Goal: Task Accomplishment & Management: Manage account settings

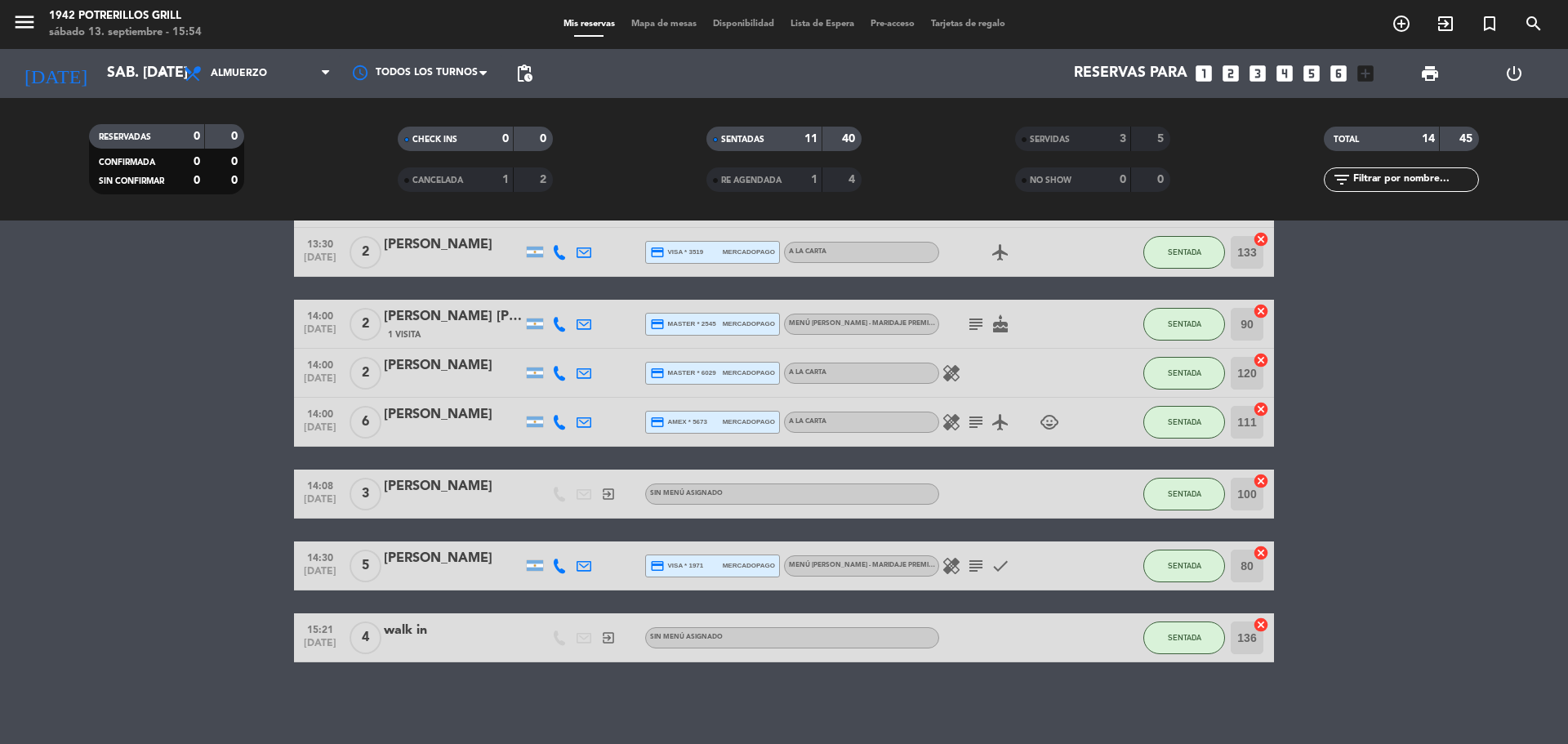
scroll to position [309, 0]
click at [1411, 27] on span "add_circle_outline" at bounding box center [1401, 23] width 44 height 28
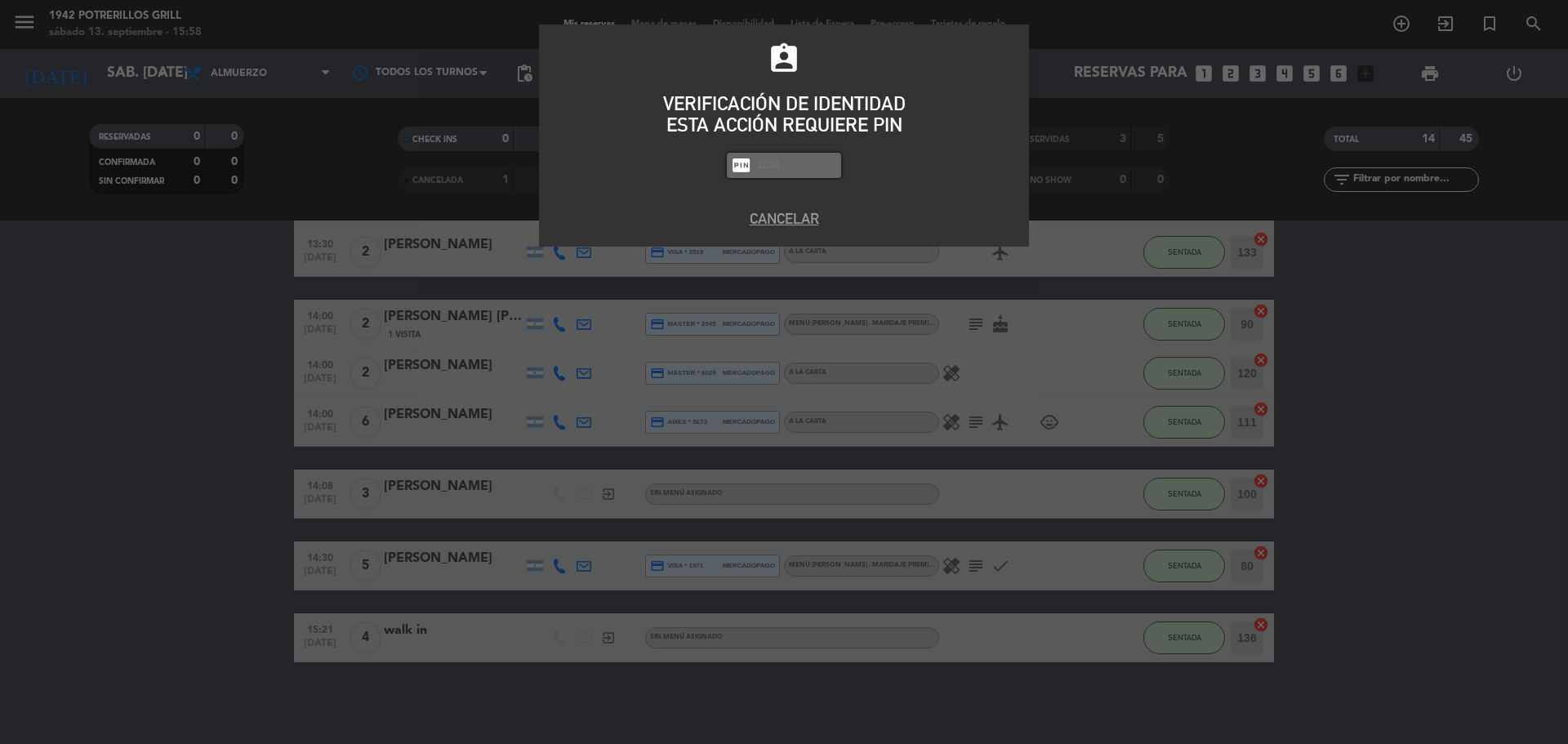
drag, startPoint x: 1440, startPoint y: 575, endPoint x: 1444, endPoint y: 470, distance: 105.1
click at [1447, 501] on div "assignment_ind VERIFICACIÓN DE IDENTIDAD ESTA ACCIÓN REQUIERE PIN fiber_pin PAS…" at bounding box center [784, 372] width 1568 height 744
click at [792, 218] on button "Cancelar" at bounding box center [784, 219] width 465 height 22
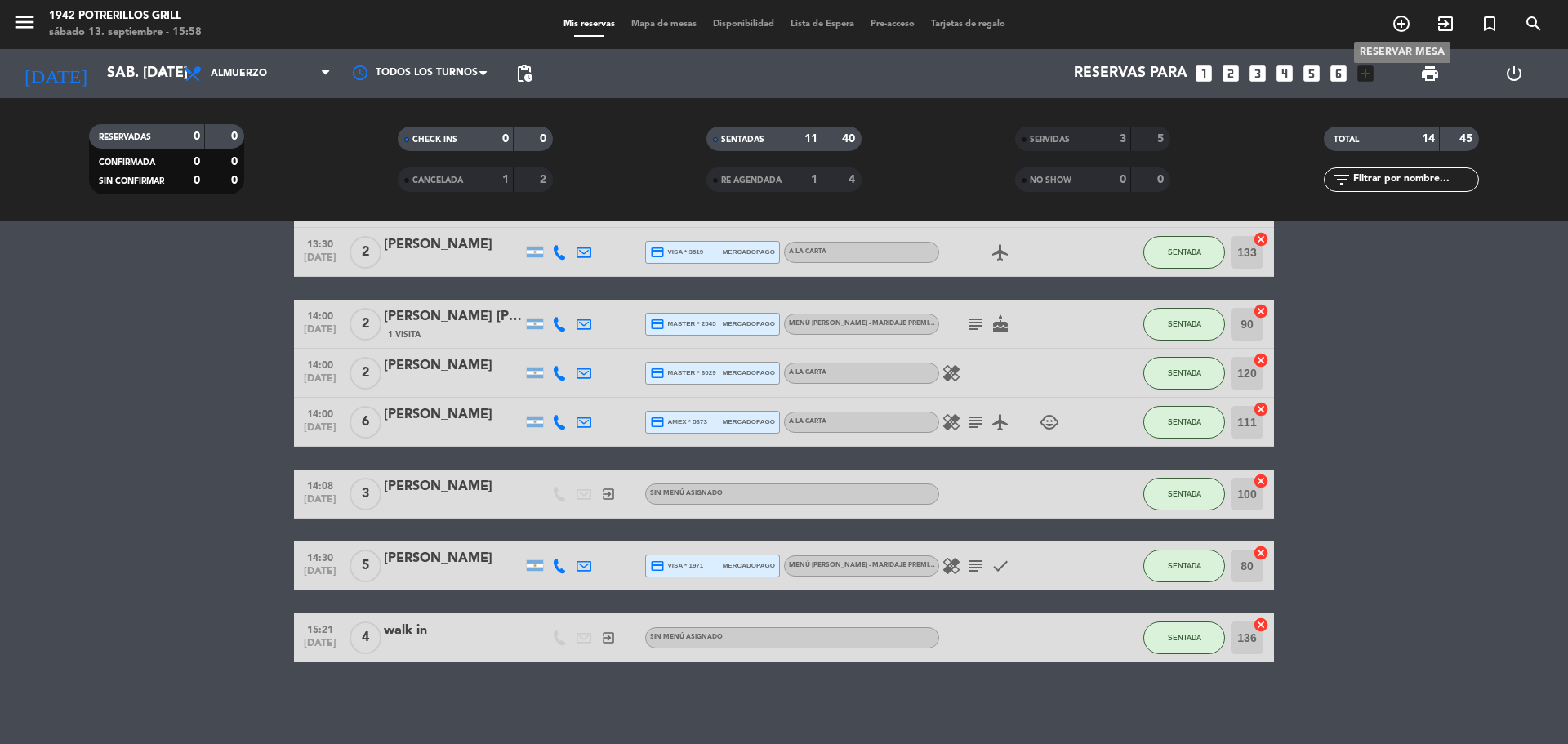
click at [1400, 23] on icon "add_circle_outline" at bounding box center [1401, 23] width 20 height 20
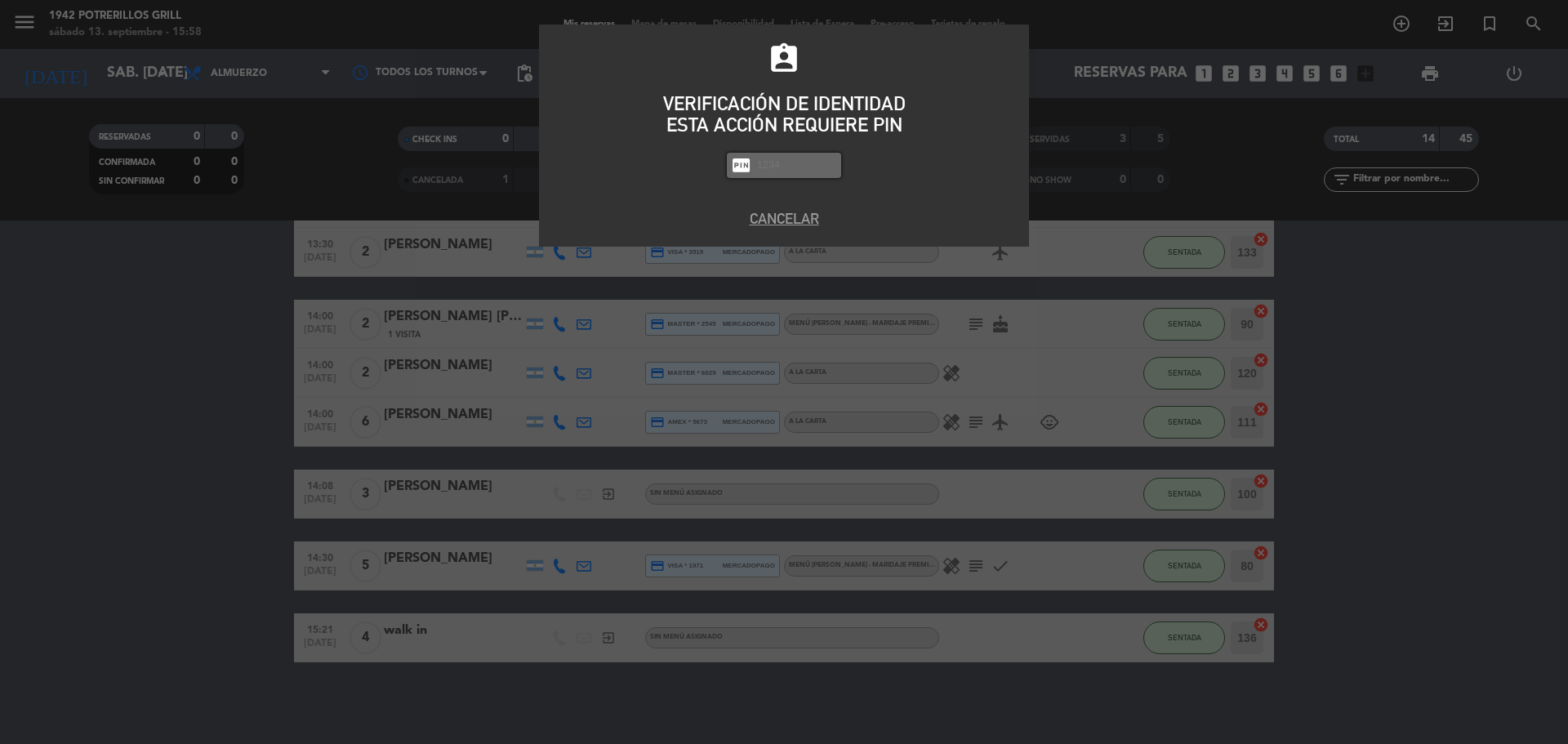
click at [805, 159] on input "text" at bounding box center [796, 165] width 81 height 19
type input "8184"
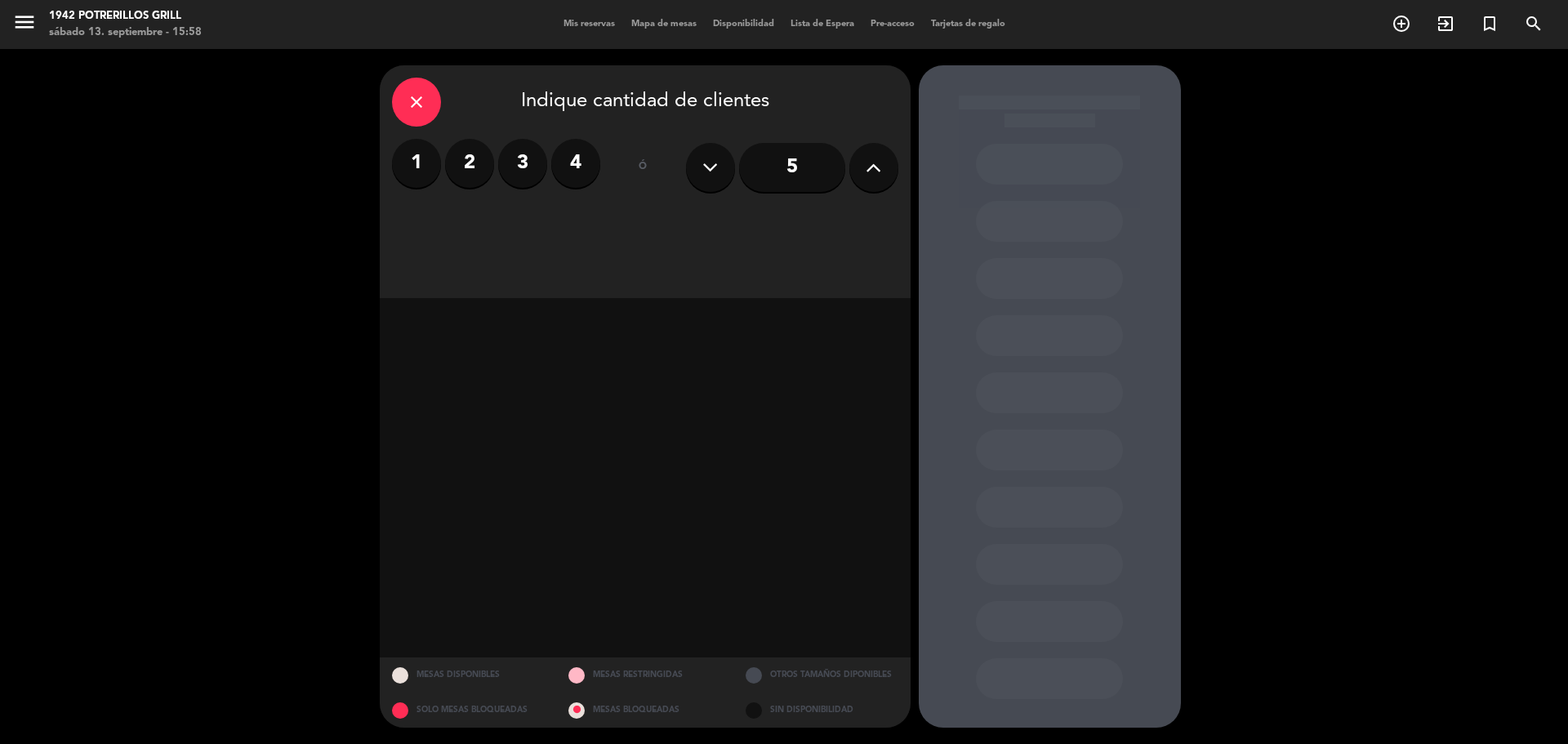
click at [576, 161] on label "4" at bounding box center [576, 164] width 49 height 49
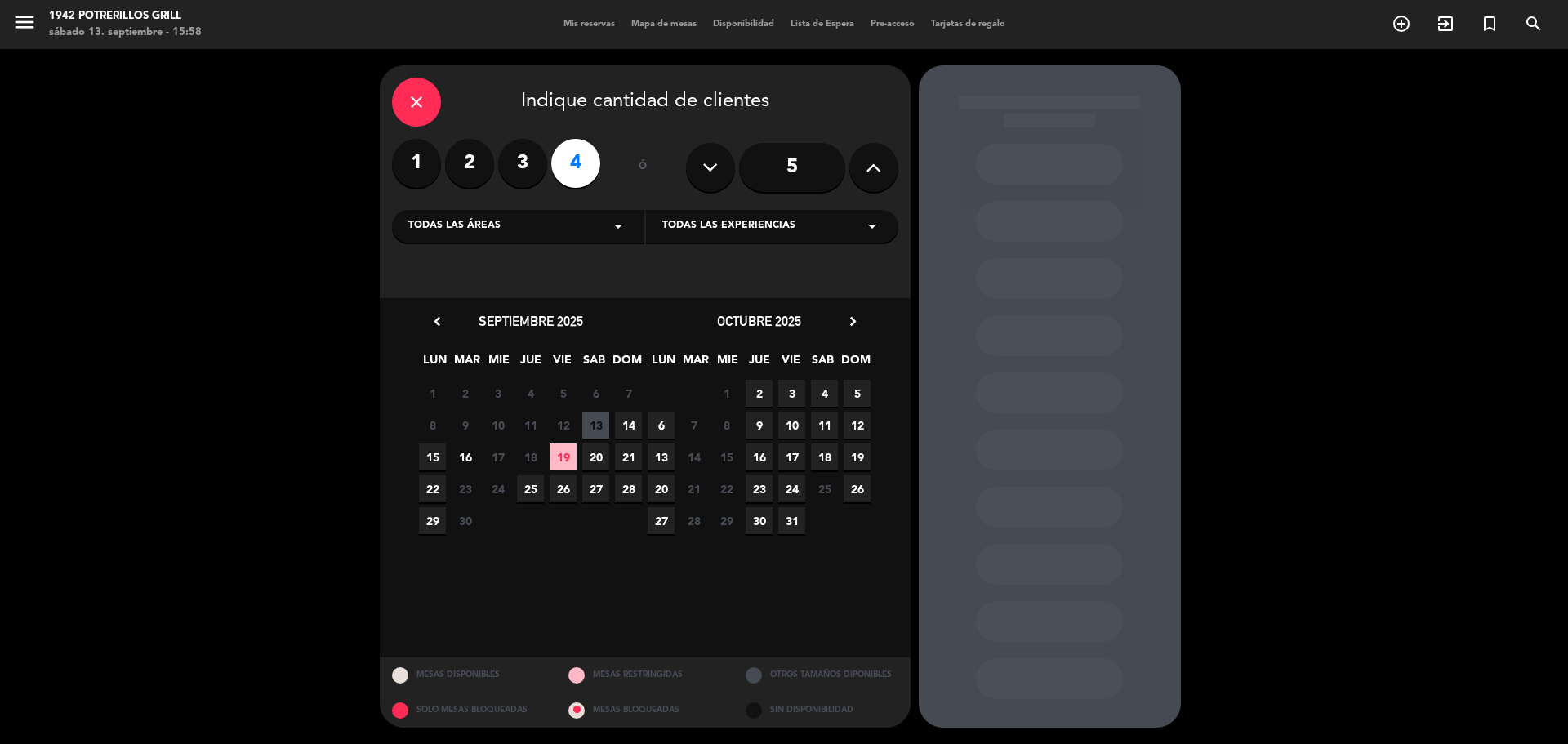
click at [596, 459] on span "20" at bounding box center [595, 457] width 27 height 27
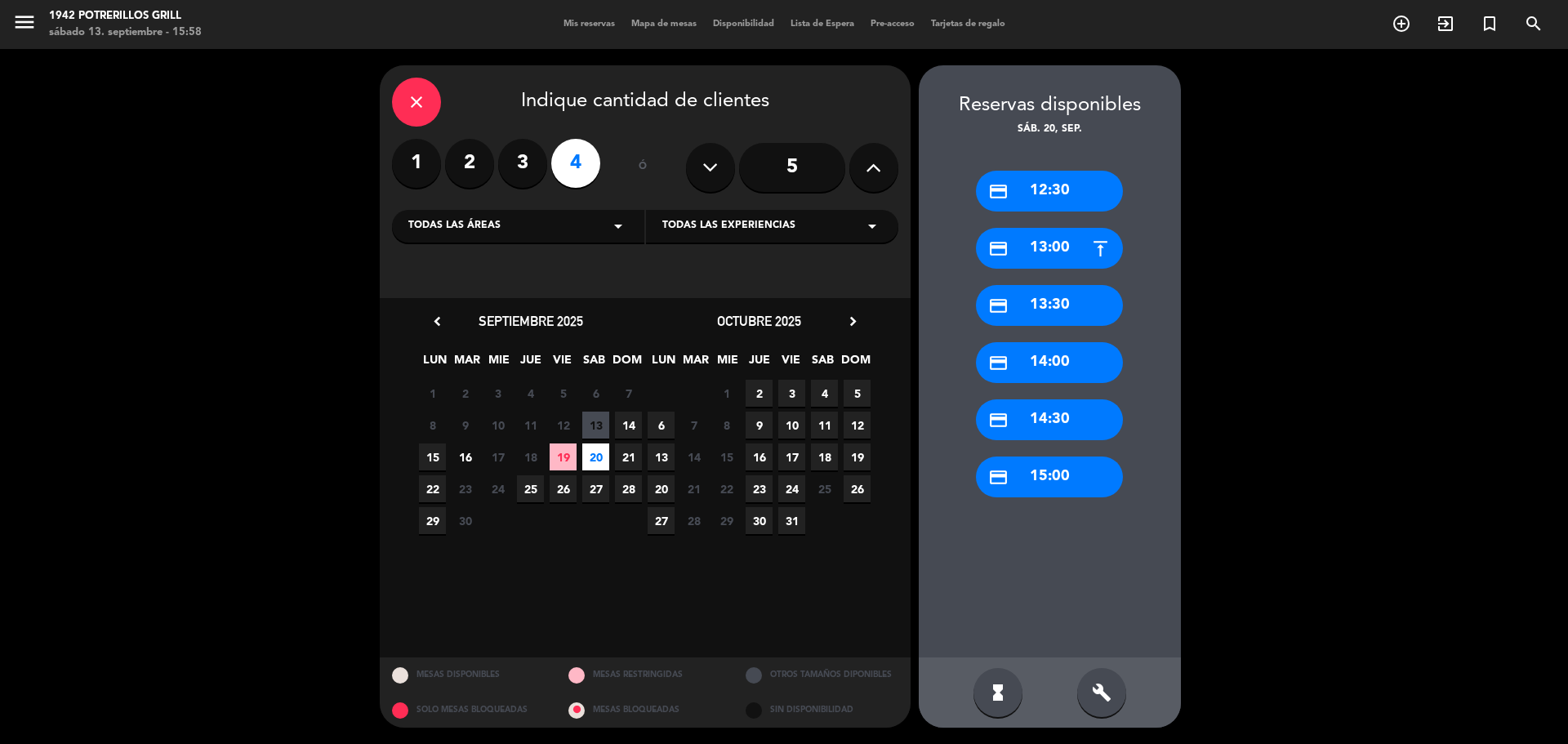
click at [623, 455] on span "21" at bounding box center [628, 457] width 27 height 27
click at [625, 458] on span "21" at bounding box center [628, 457] width 27 height 27
click at [1033, 360] on div "credit_card 14:00" at bounding box center [1049, 363] width 147 height 41
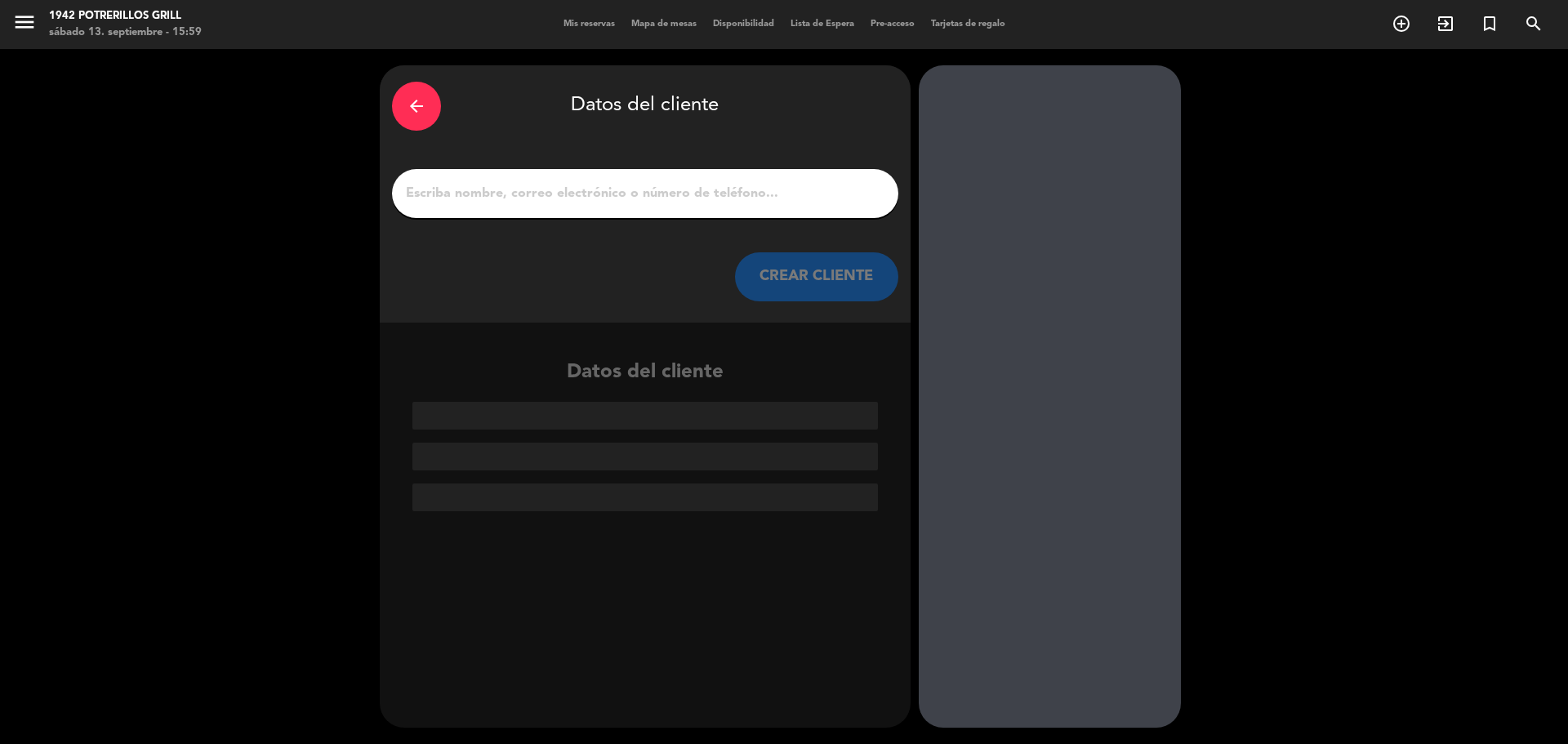
click at [588, 191] on input "1" at bounding box center [646, 193] width 482 height 22
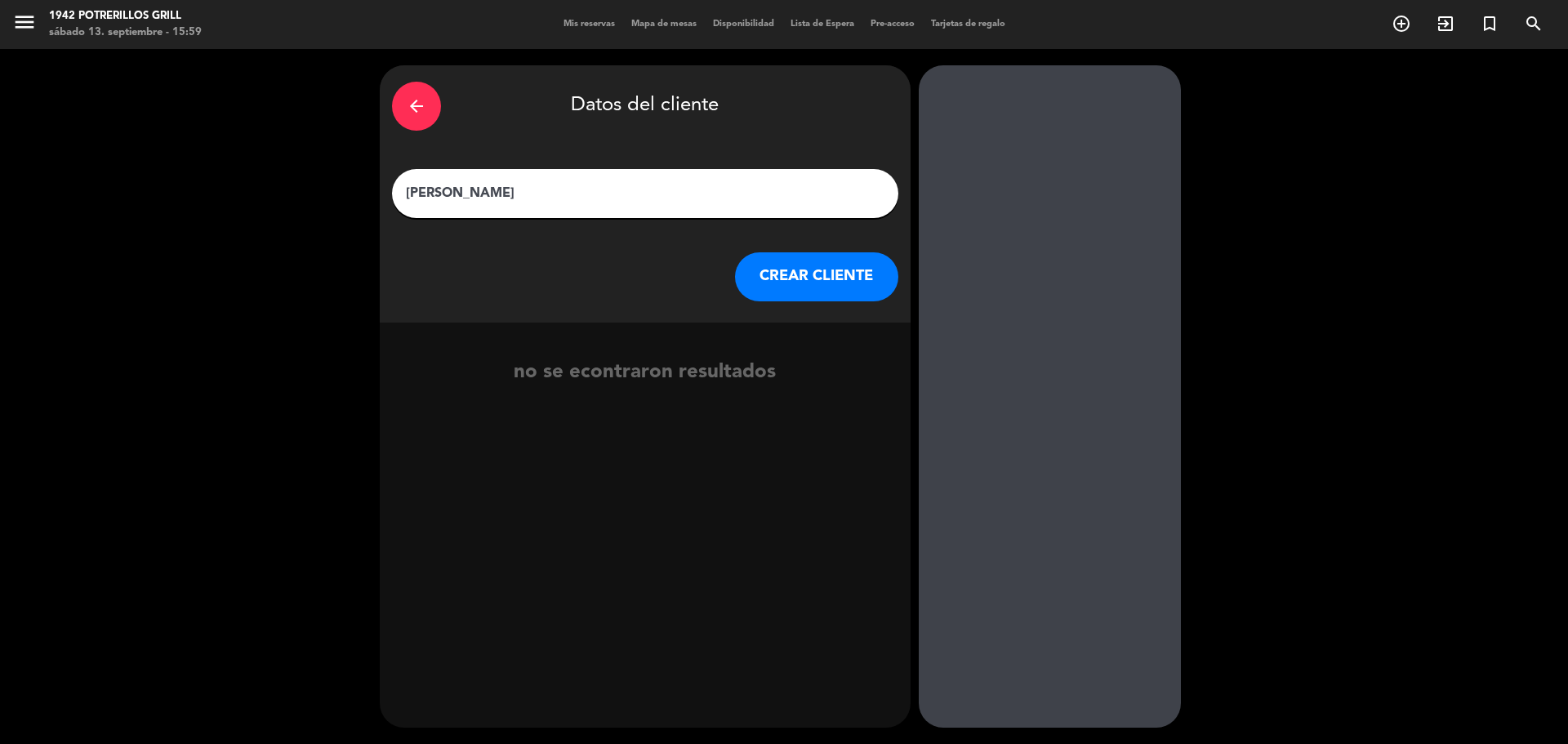
type input "[PERSON_NAME]"
click at [820, 275] on button "CREAR CLIENTE" at bounding box center [817, 277] width 164 height 49
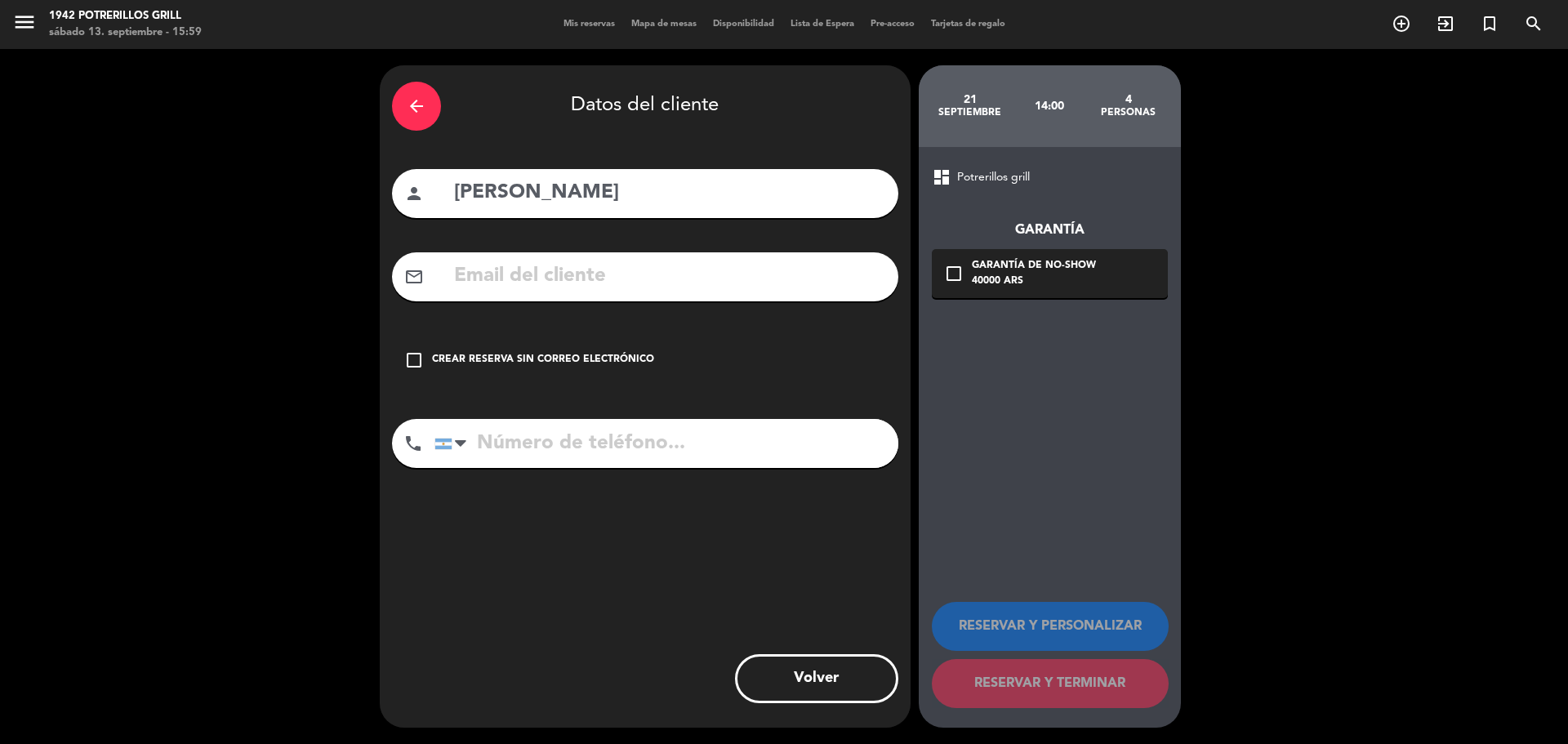
click at [416, 354] on icon "check_box_outline_blank" at bounding box center [414, 360] width 20 height 20
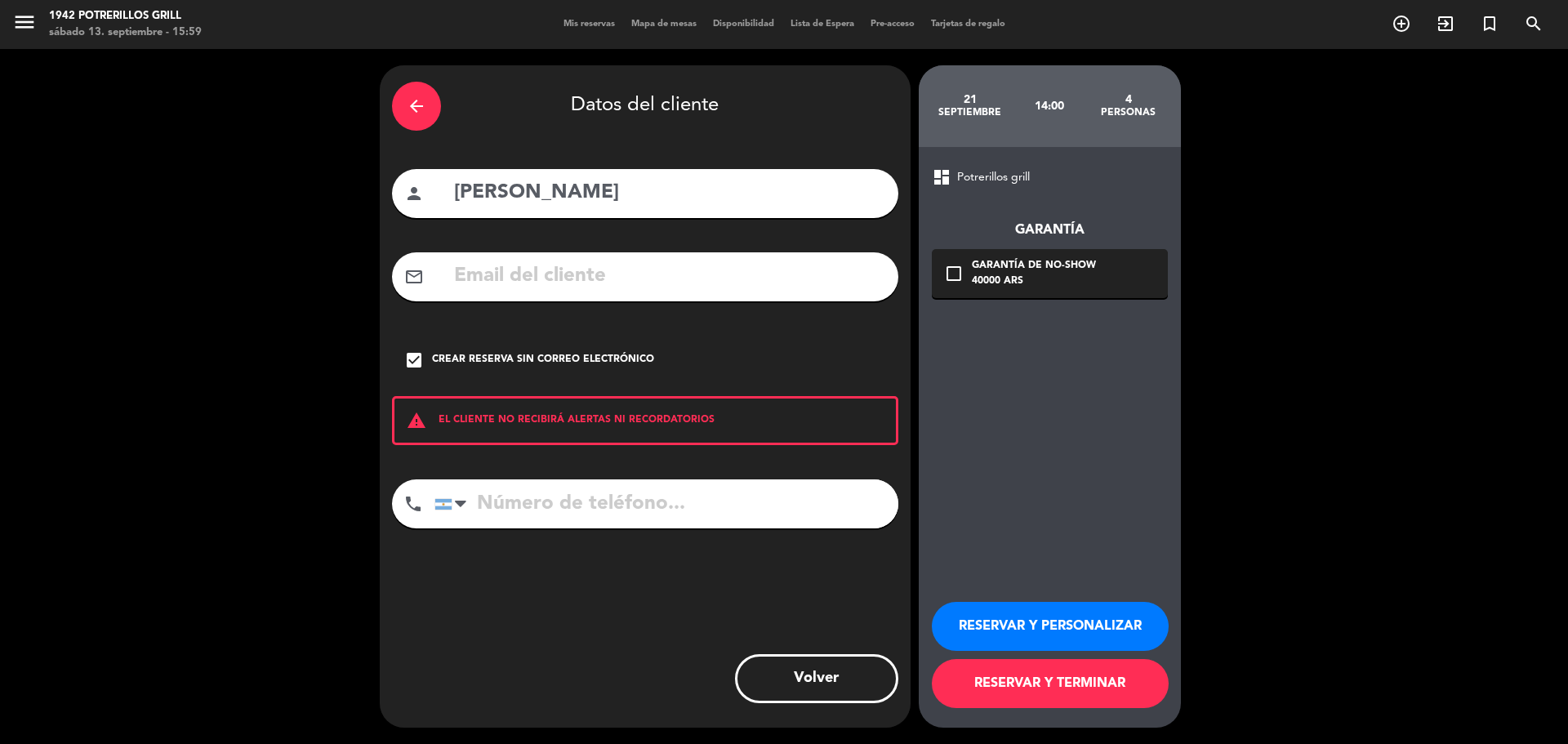
click at [1062, 626] on button "RESERVAR Y PERSONALIZAR" at bounding box center [1049, 626] width 236 height 49
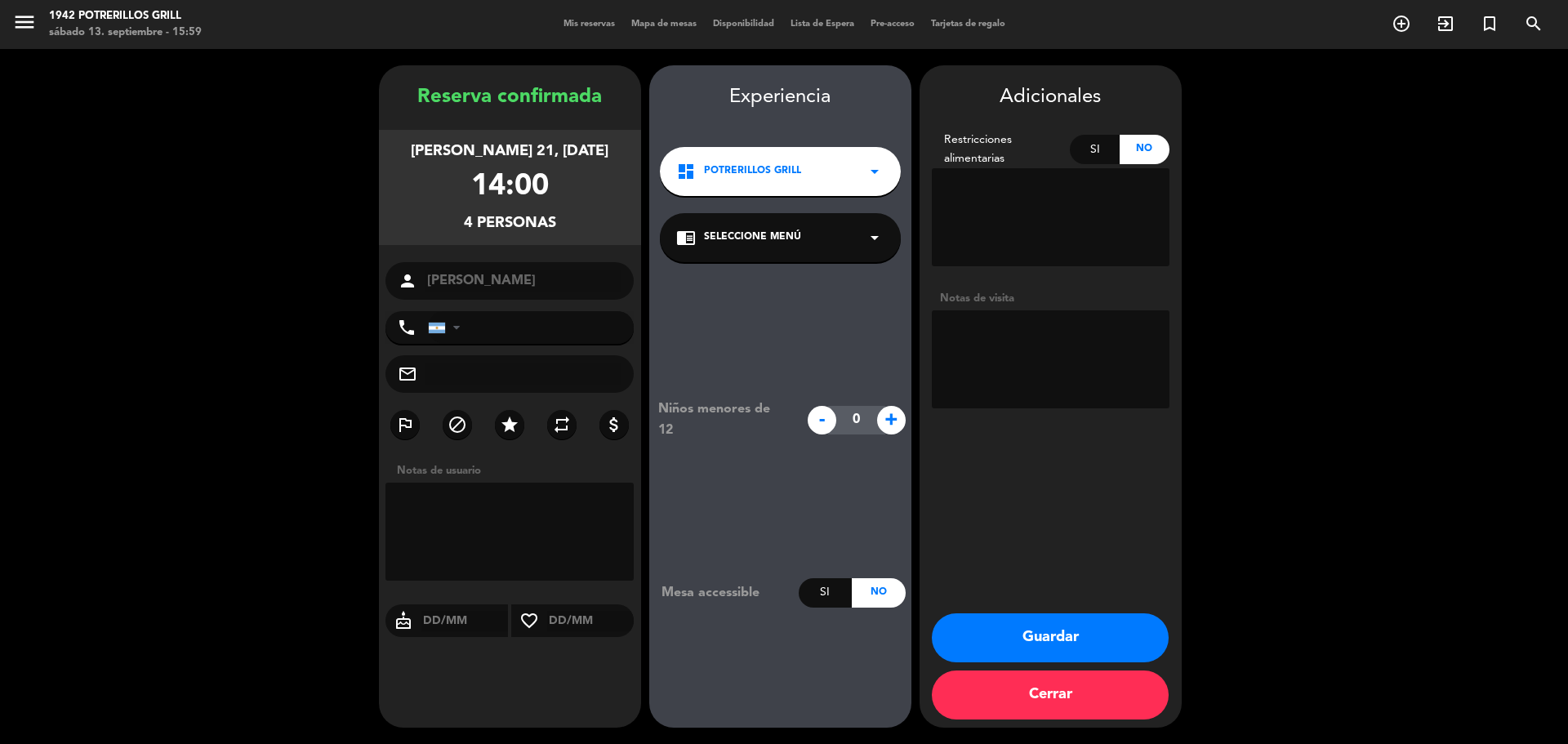
click at [1061, 637] on button "Guardar" at bounding box center [1049, 637] width 236 height 49
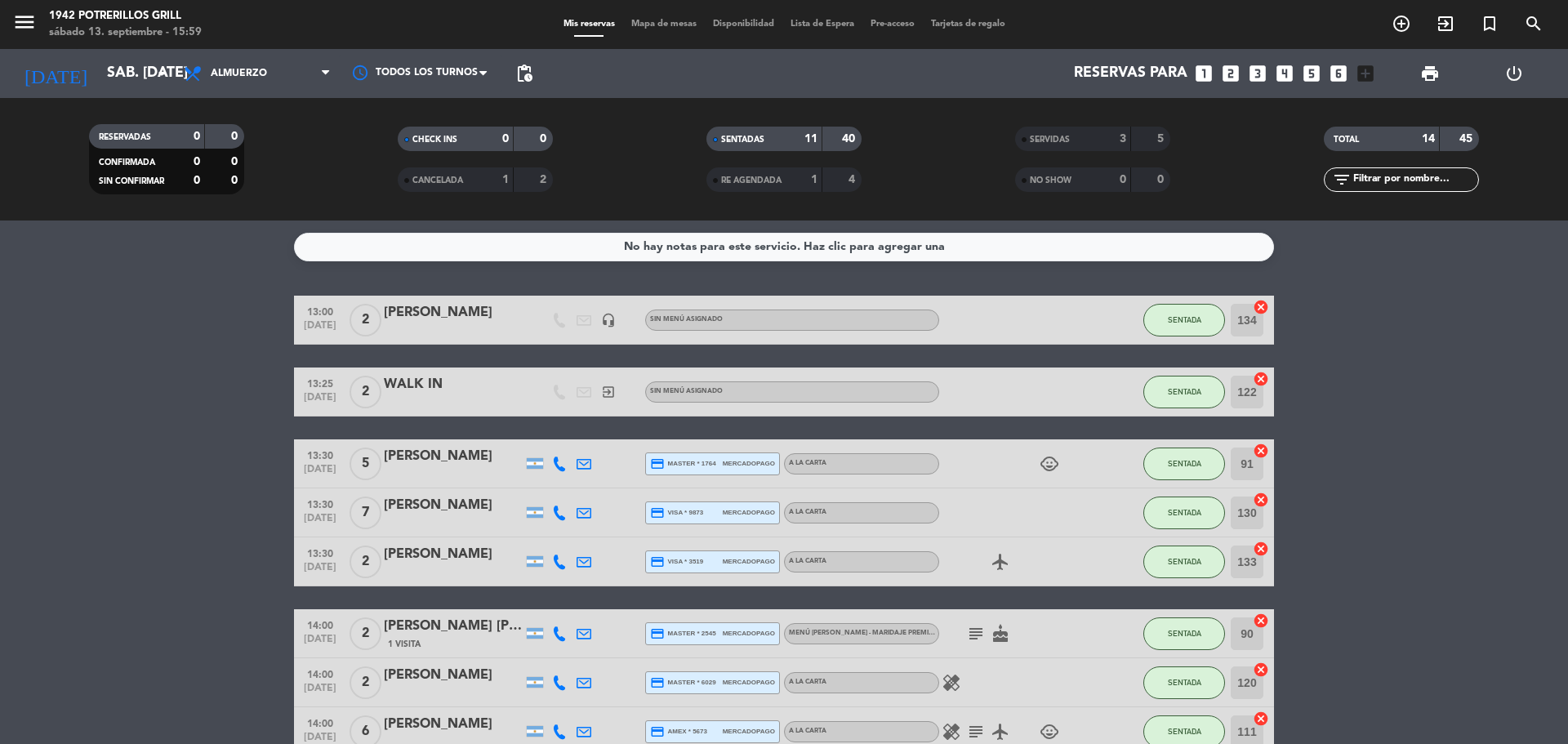
scroll to position [309, 0]
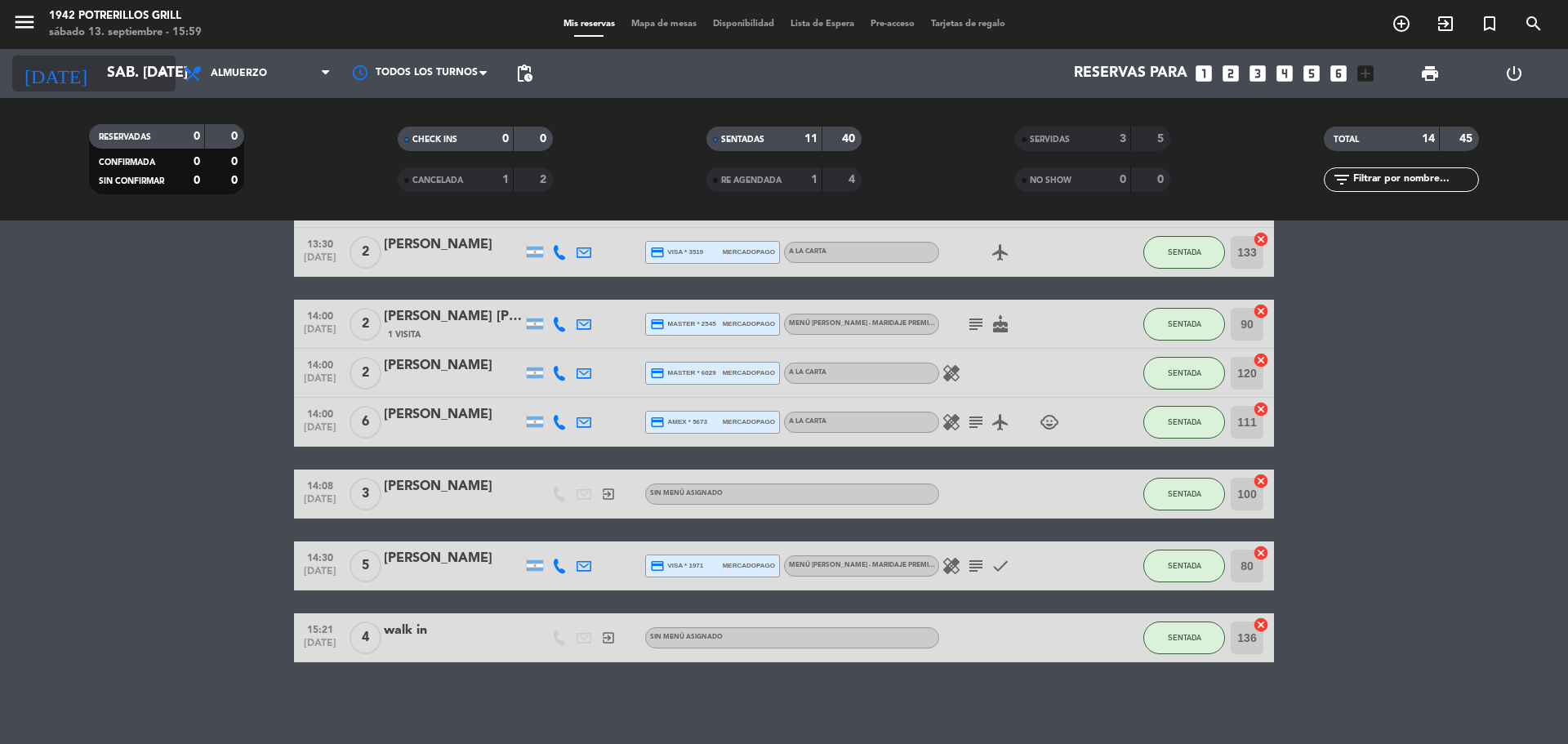
click at [110, 75] on input "sáb. [DATE]" at bounding box center [193, 73] width 190 height 33
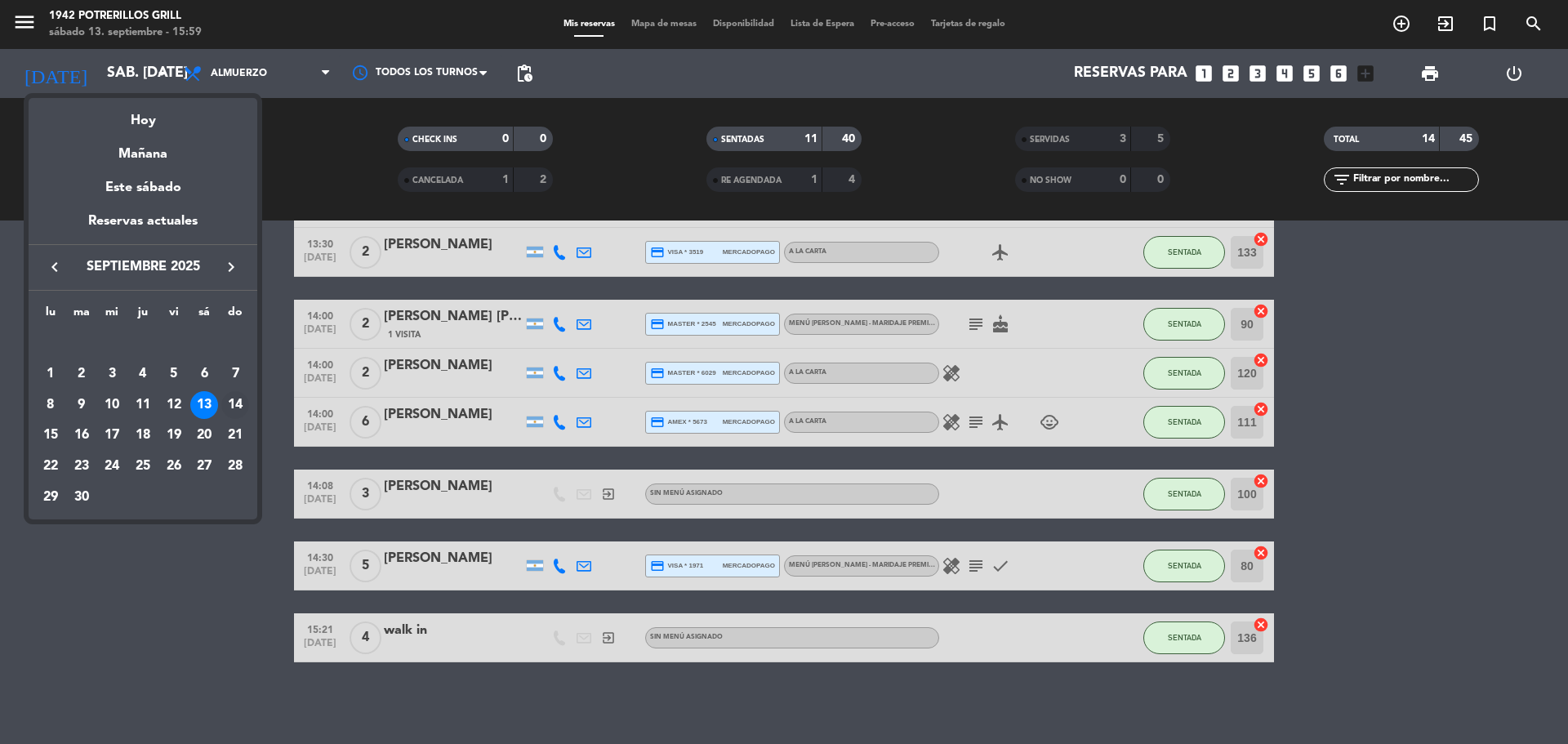
click at [231, 406] on div "14" at bounding box center [235, 406] width 28 height 28
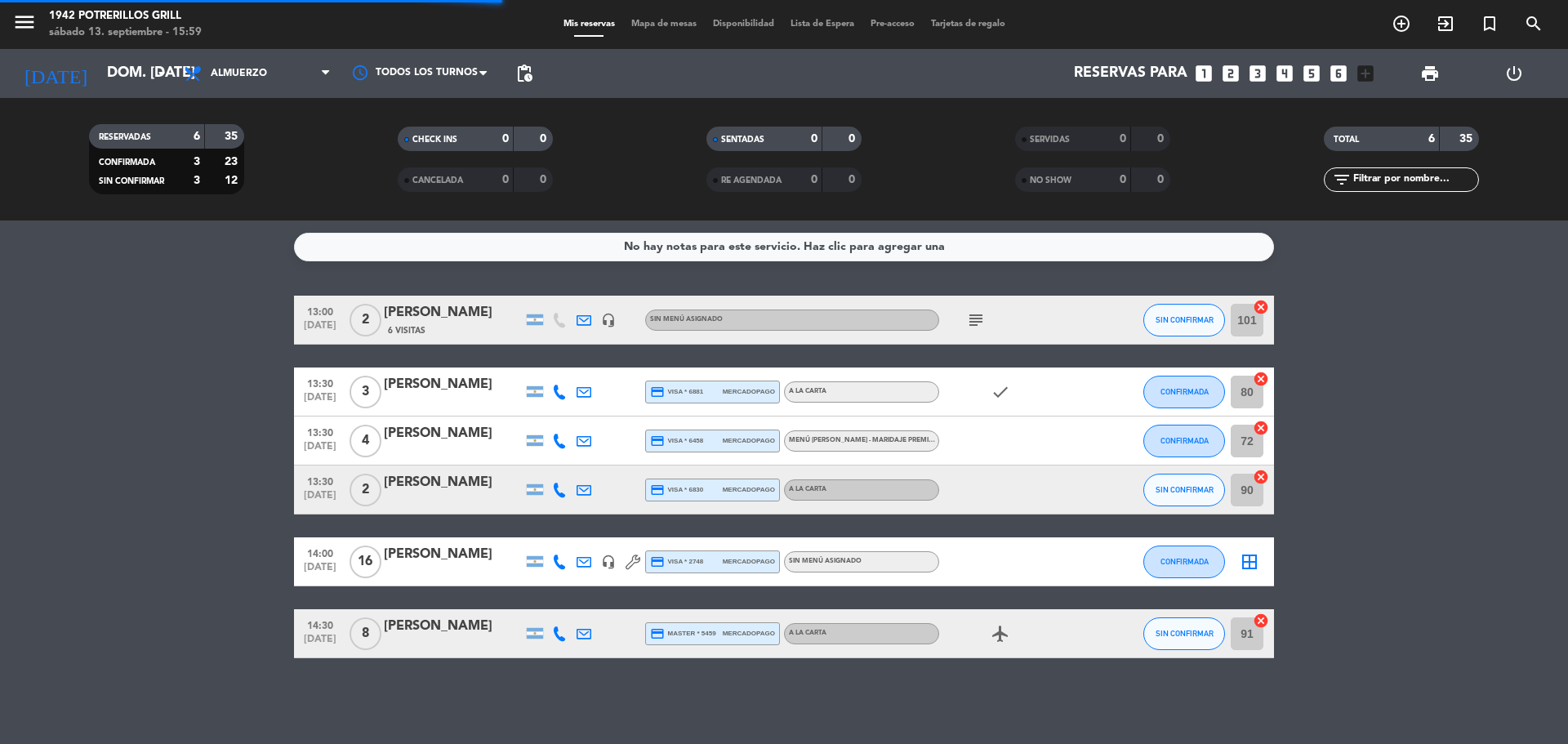
scroll to position [0, 0]
click at [115, 67] on input "dom. [DATE]" at bounding box center [193, 73] width 190 height 33
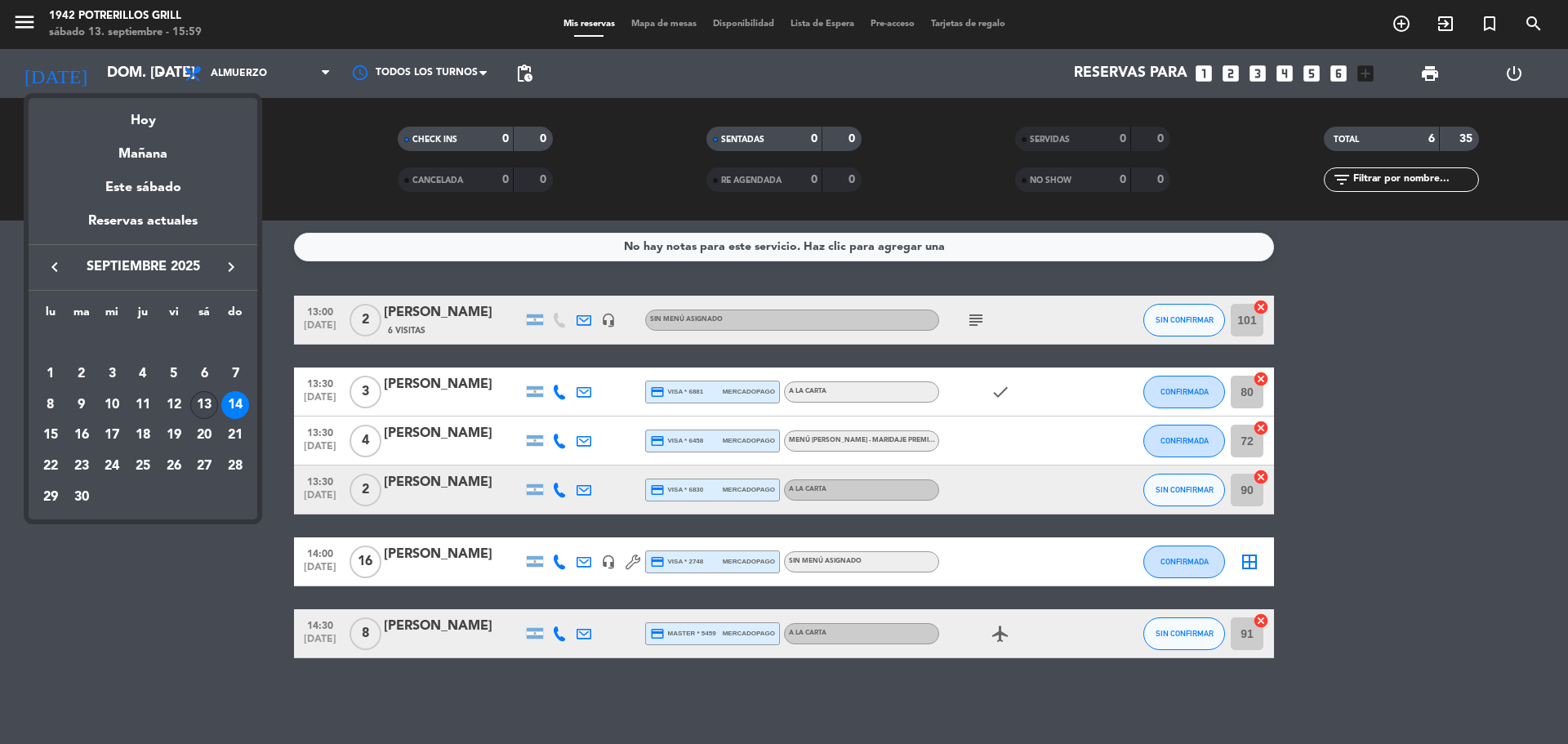
click at [208, 403] on div "13" at bounding box center [205, 406] width 28 height 28
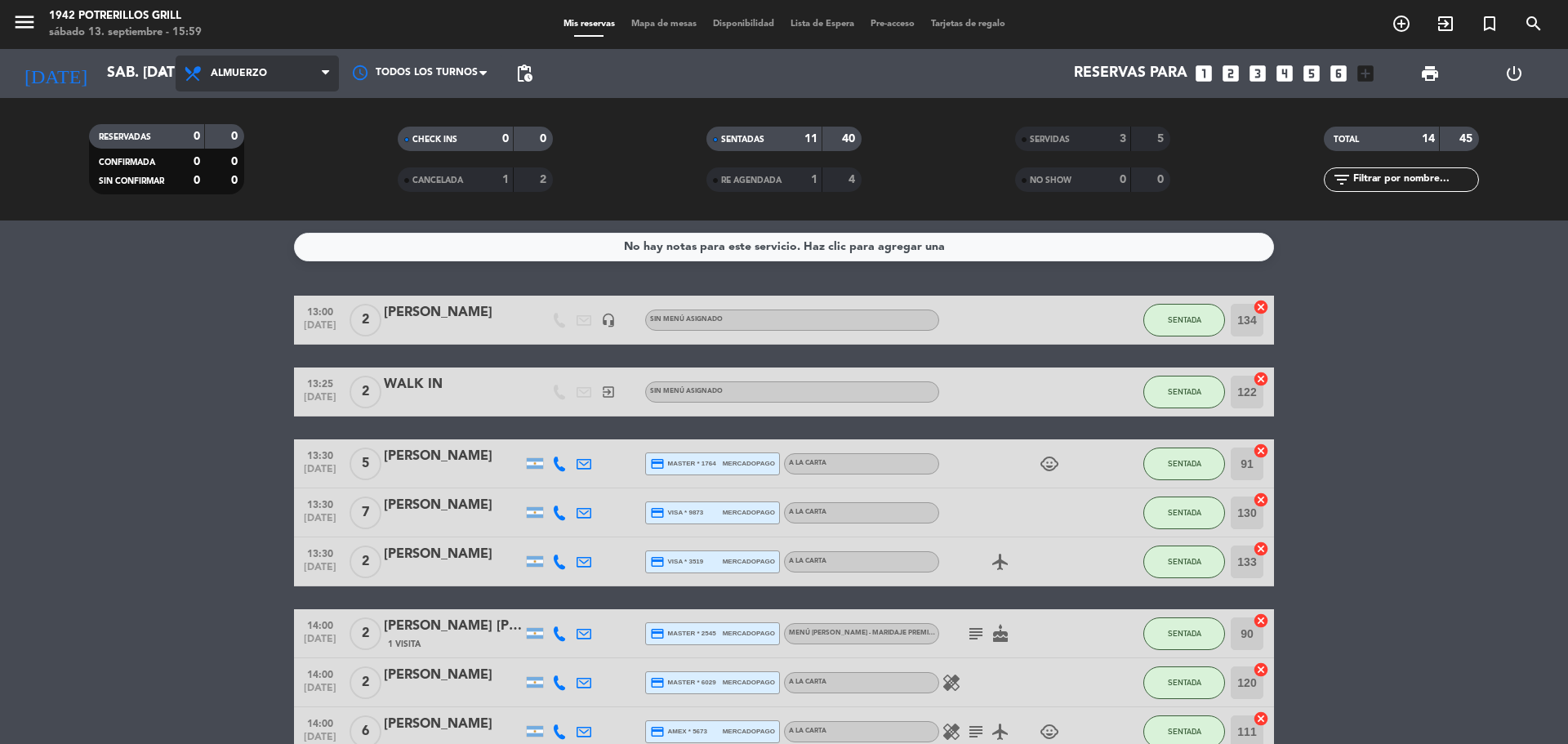
click at [272, 64] on span "Almuerzo" at bounding box center [257, 73] width 164 height 36
drag, startPoint x: 256, startPoint y: 147, endPoint x: 249, endPoint y: 139, distance: 10.6
click at [254, 148] on div "menu 1942 Potrerillos Grill sábado 13. septiembre - 15:59 Mis reservas Mapa de …" at bounding box center [784, 110] width 1568 height 221
click at [101, 77] on input "sáb. [DATE]" at bounding box center [193, 73] width 190 height 33
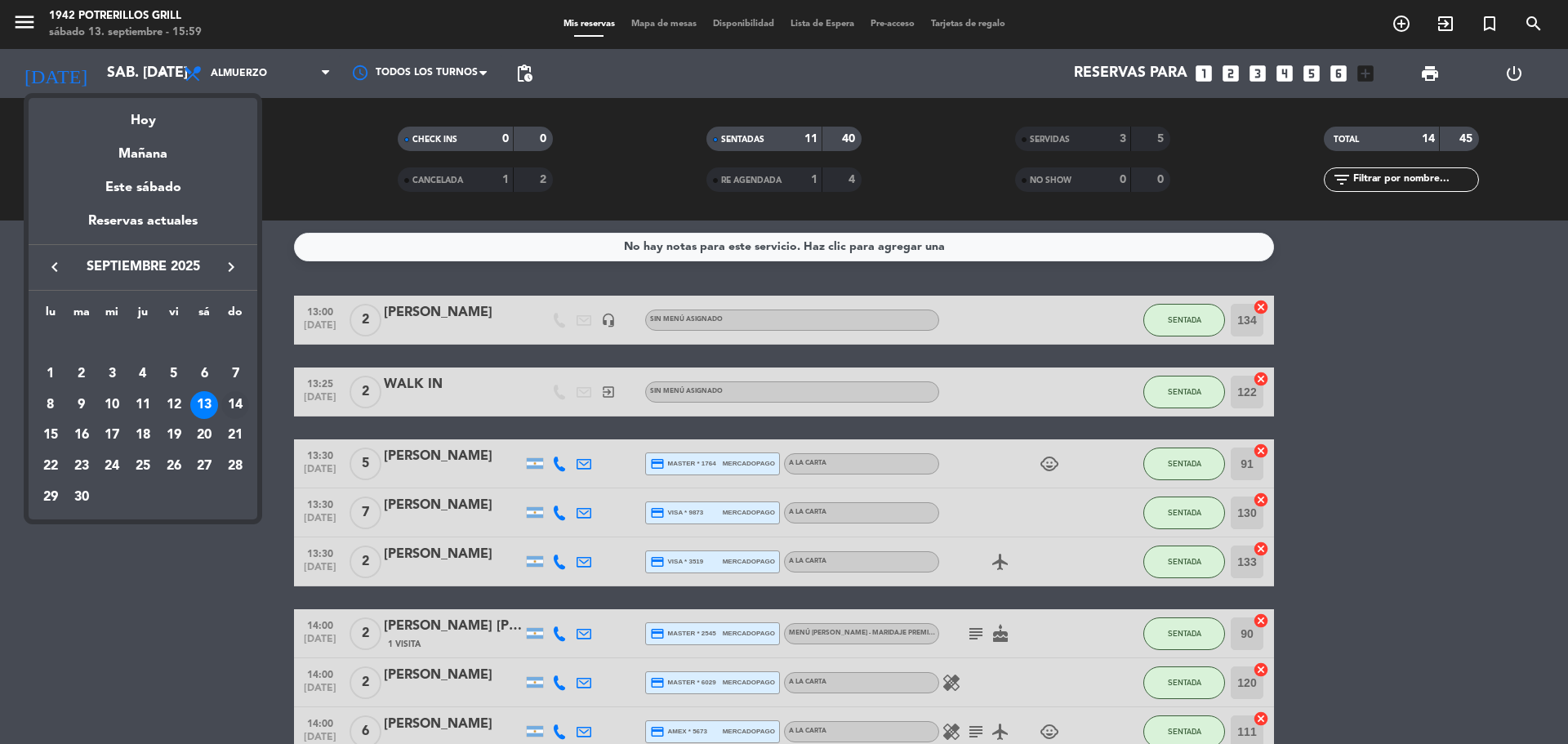
click at [240, 404] on div "14" at bounding box center [235, 406] width 28 height 28
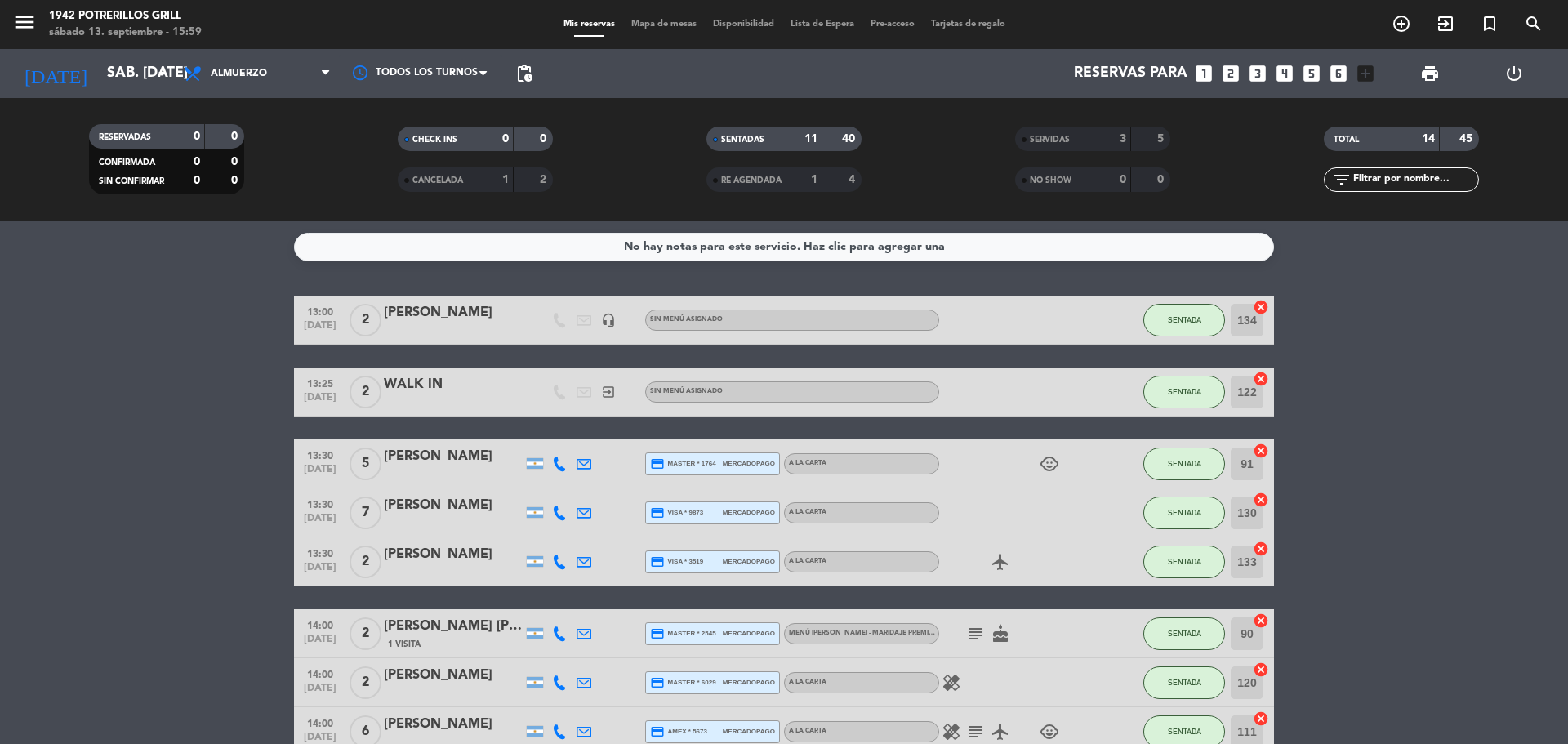
type input "dom. [DATE]"
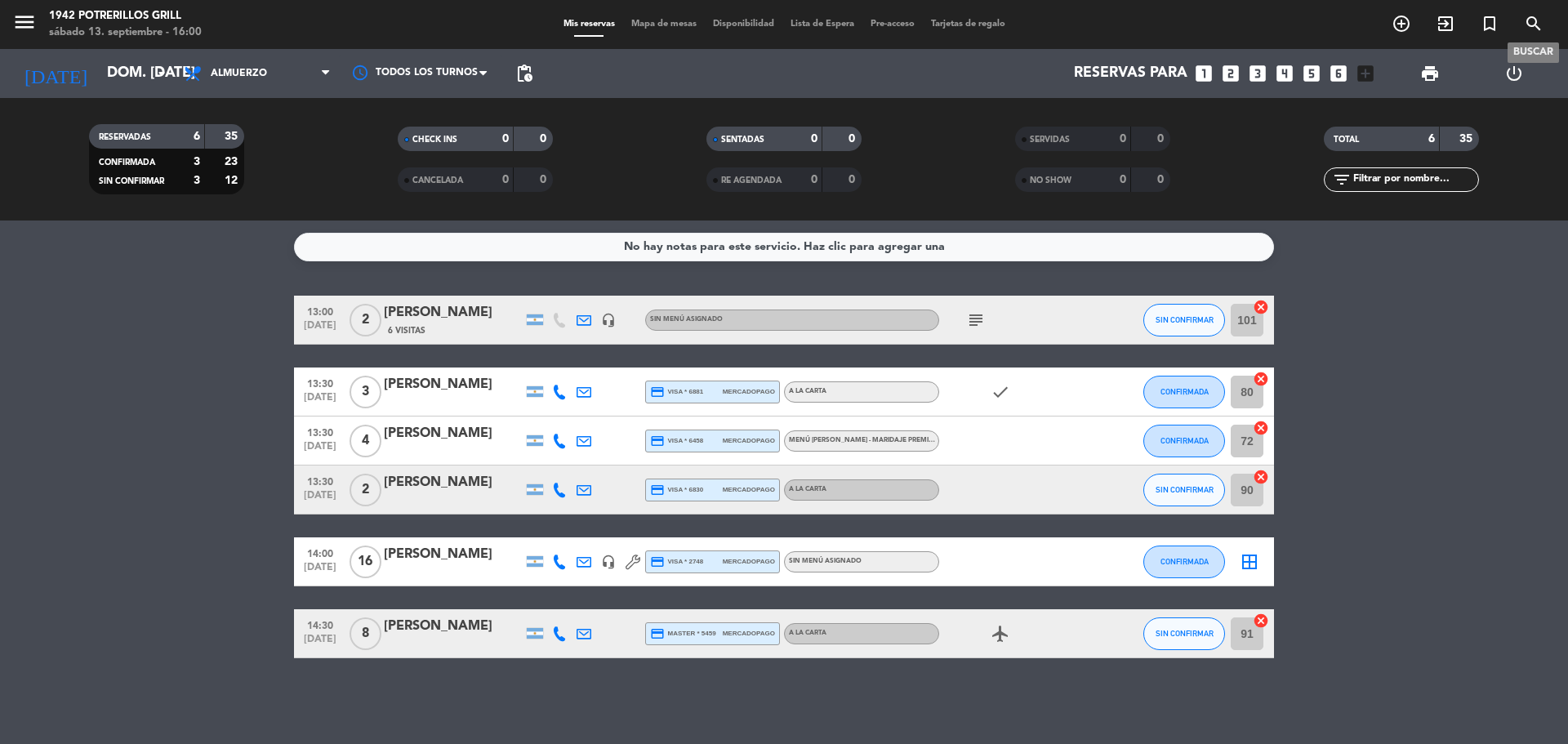
click at [1526, 22] on icon "search" at bounding box center [1533, 23] width 20 height 20
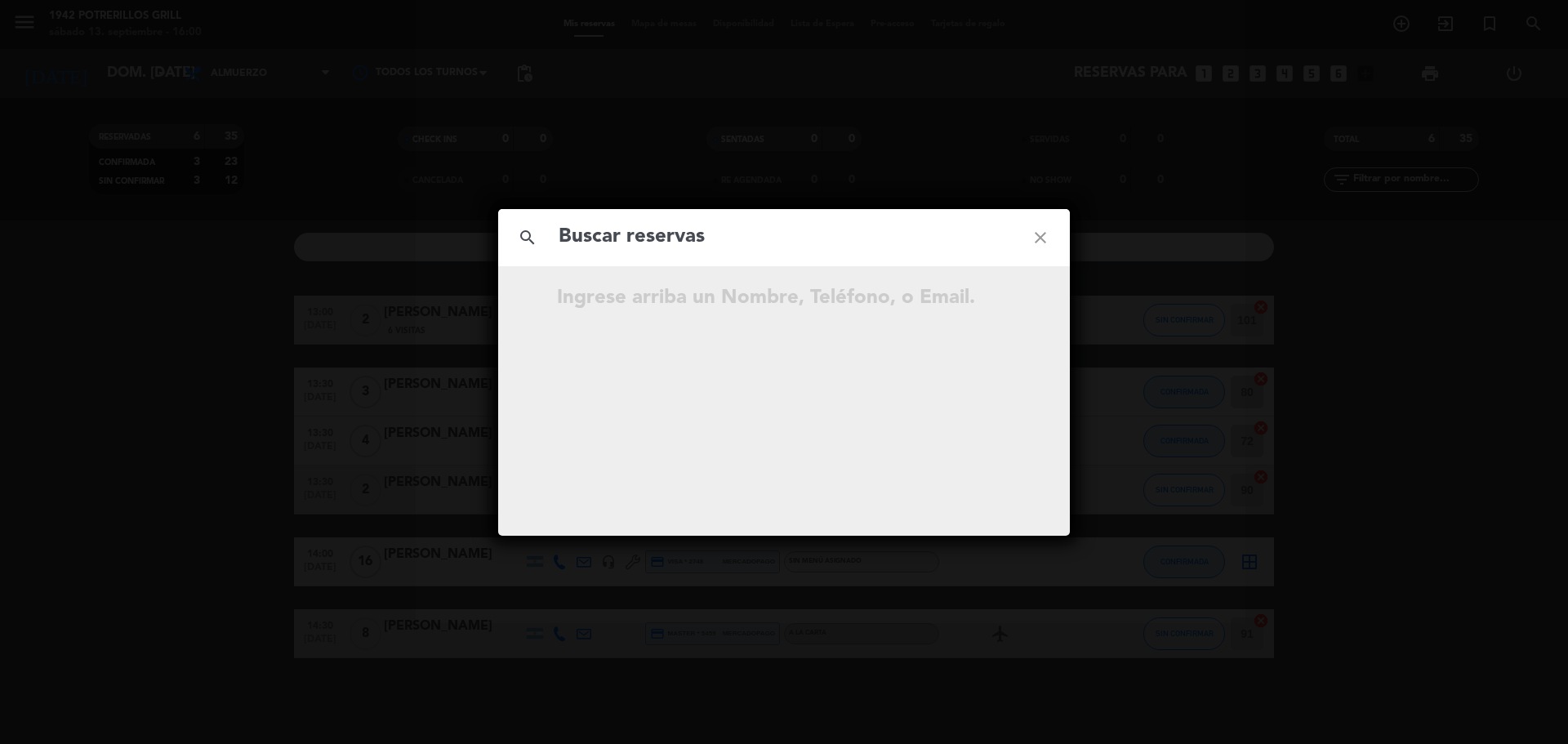
click at [681, 236] on input "text" at bounding box center [784, 237] width 454 height 34
type input "[PERSON_NAME]"
click at [792, 291] on span "[PERSON_NAME]" at bounding box center [800, 300] width 180 height 19
click at [997, 302] on icon "open_in_new" at bounding box center [999, 300] width 20 height 20
